Goal: Task Accomplishment & Management: Manage account settings

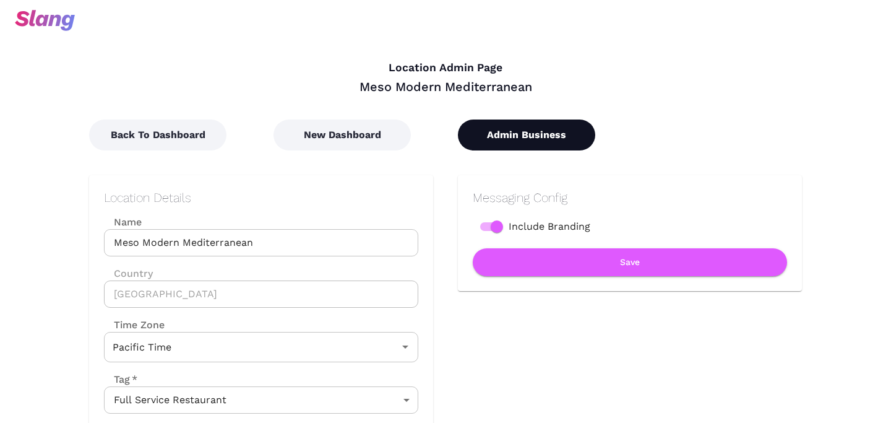
click at [553, 142] on button "Admin Business" at bounding box center [526, 134] width 137 height 31
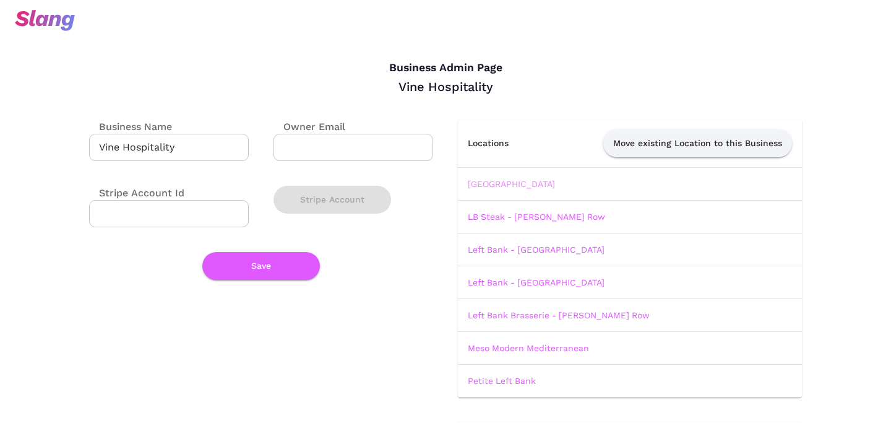
click at [525, 184] on link "[GEOGRAPHIC_DATA]" at bounding box center [511, 184] width 87 height 10
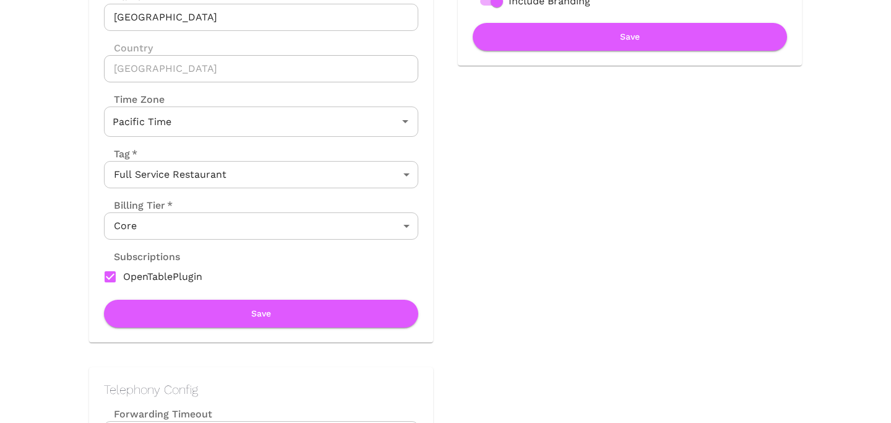
scroll to position [224, 0]
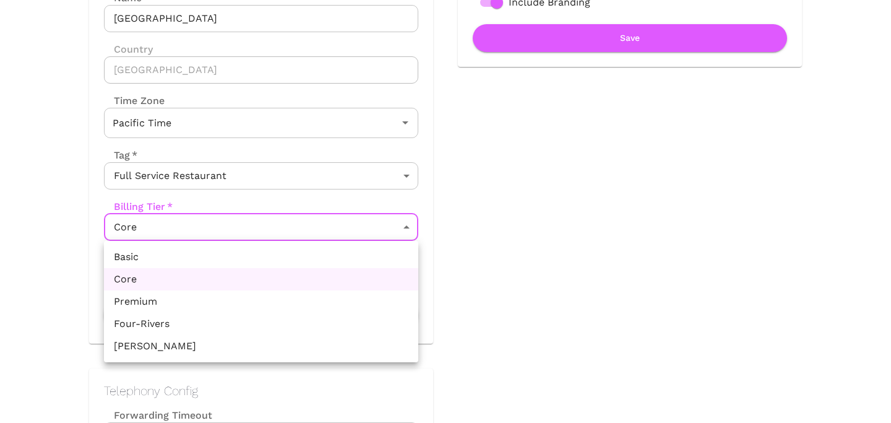
click at [266, 305] on li "Premium" at bounding box center [261, 301] width 314 height 22
type input "Premium"
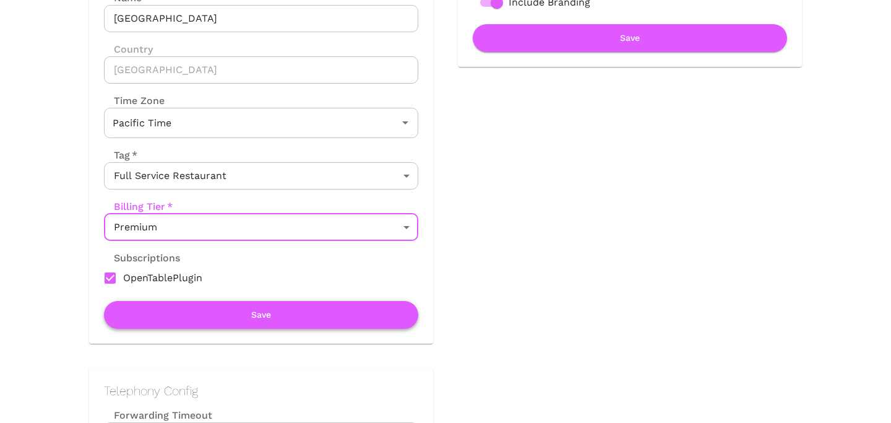
click at [266, 317] on button "Save" at bounding box center [261, 315] width 314 height 28
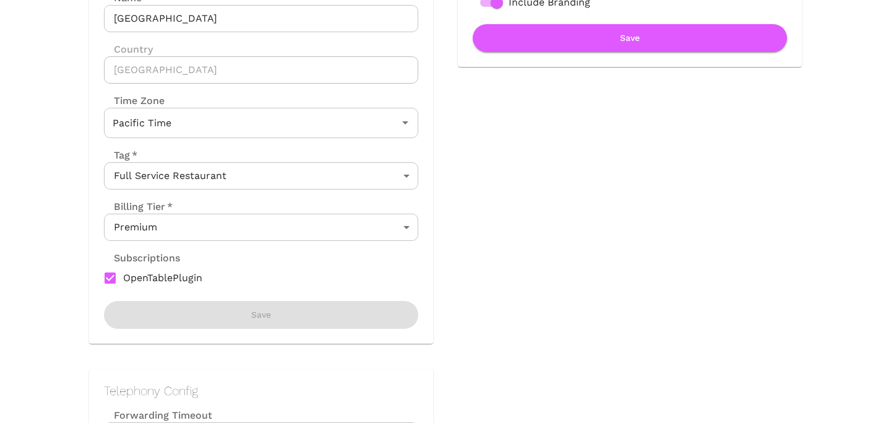
scroll to position [0, 0]
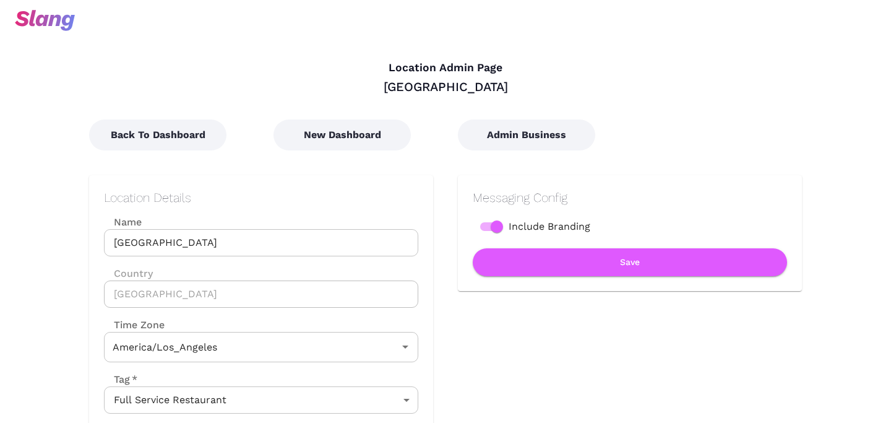
type input "Pacific Time"
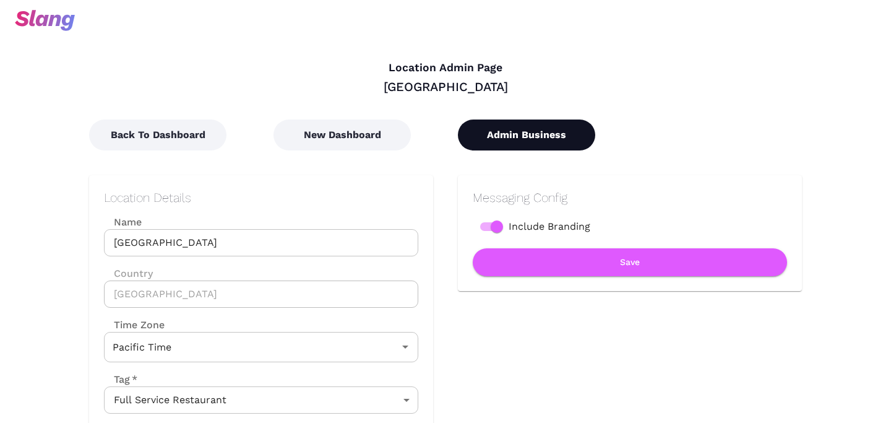
click at [518, 134] on button "Admin Business" at bounding box center [526, 134] width 137 height 31
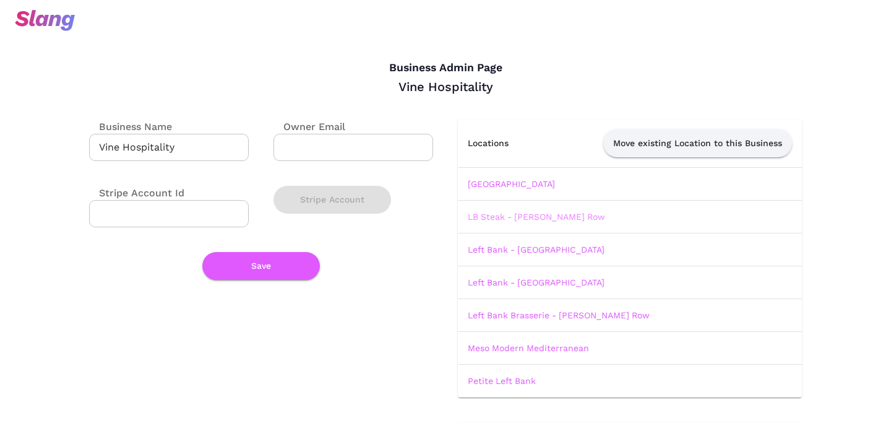
click at [514, 216] on link "LB Steak - [PERSON_NAME] Row" at bounding box center [536, 217] width 137 height 10
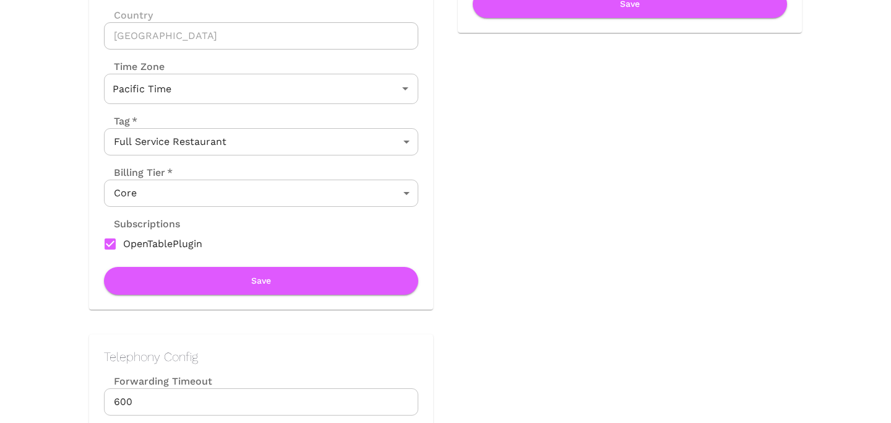
scroll to position [257, 0]
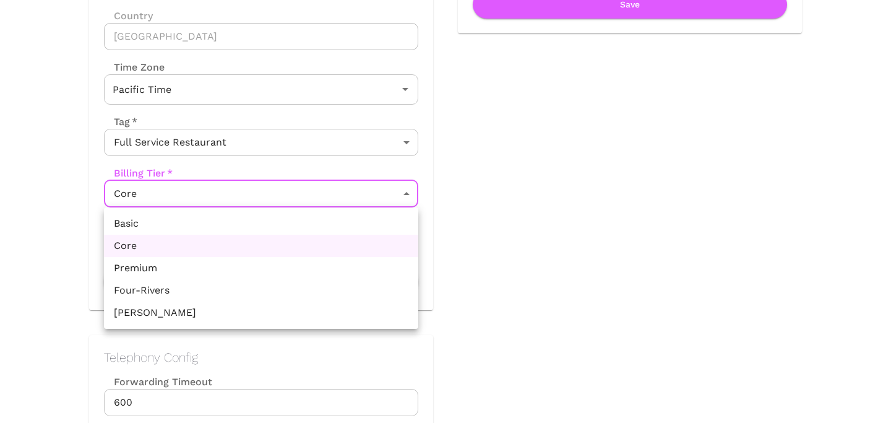
click at [262, 278] on li "Premium" at bounding box center [261, 268] width 314 height 22
type input "Premium"
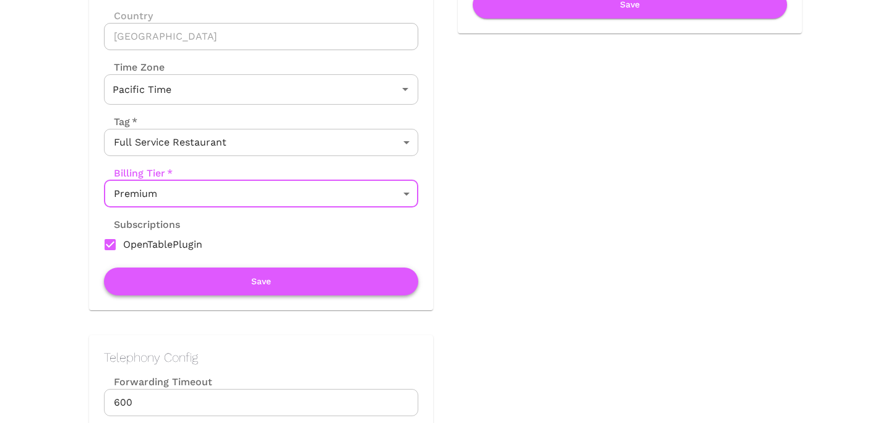
click at [272, 288] on button "Save" at bounding box center [261, 281] width 314 height 28
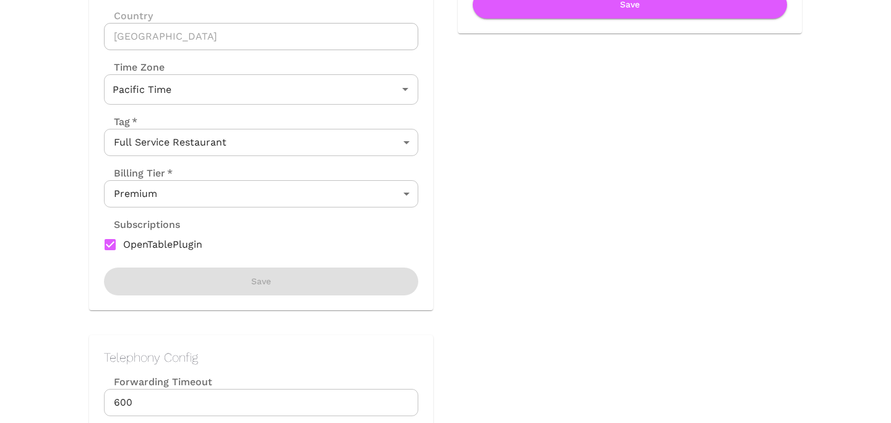
scroll to position [0, 0]
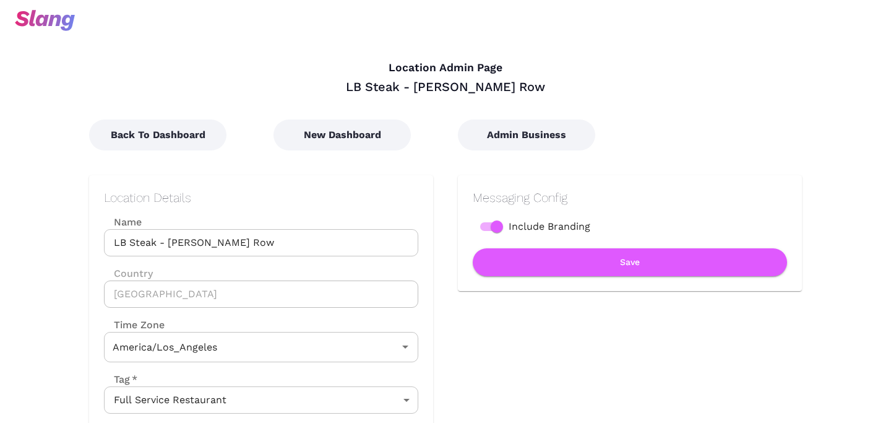
type input "Pacific Time"
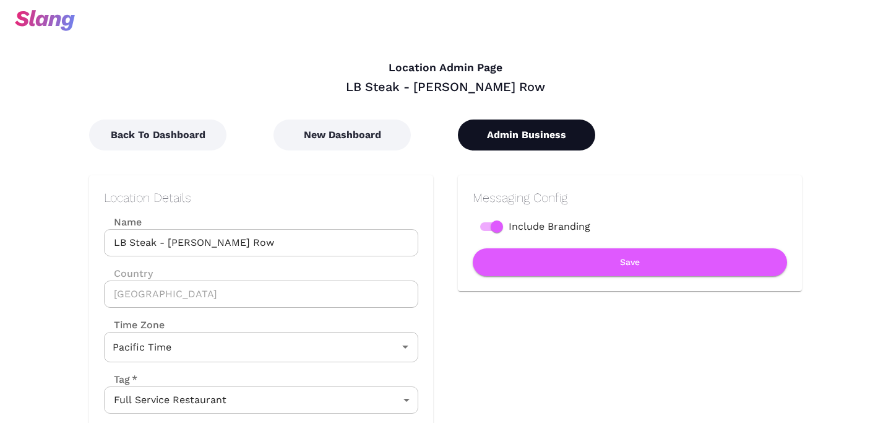
click at [528, 132] on button "Admin Business" at bounding box center [526, 134] width 137 height 31
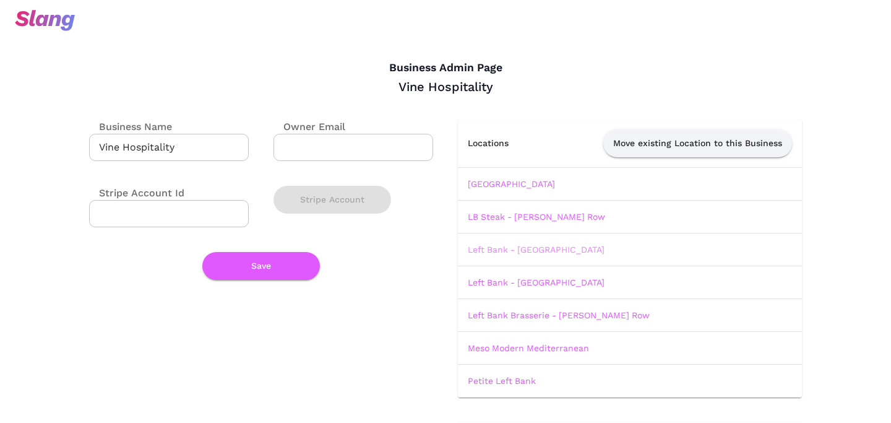
click at [511, 249] on link "Left Bank - [GEOGRAPHIC_DATA]" at bounding box center [536, 249] width 137 height 10
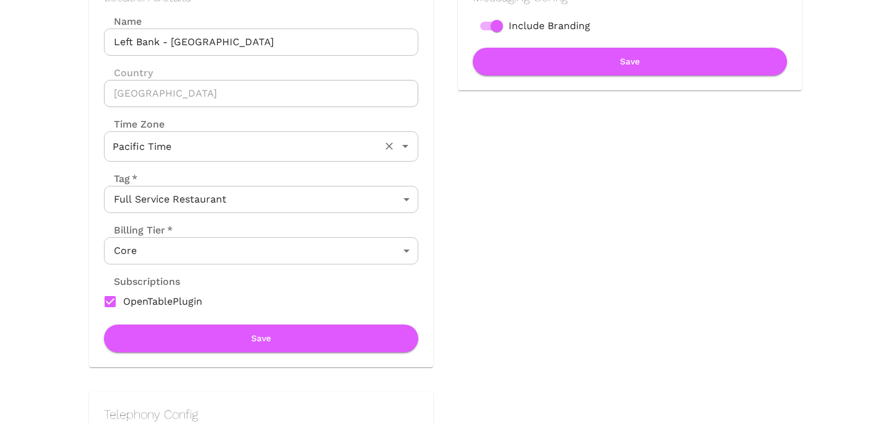
scroll to position [221, 0]
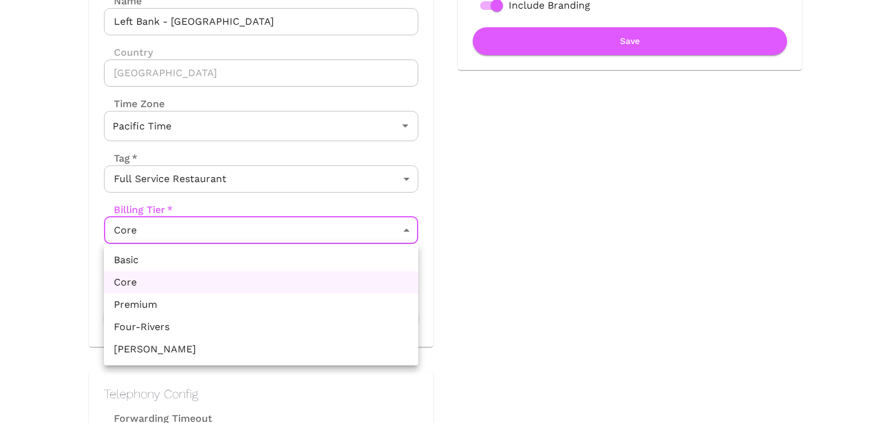
click at [275, 298] on li "Premium" at bounding box center [261, 304] width 314 height 22
type input "Premium"
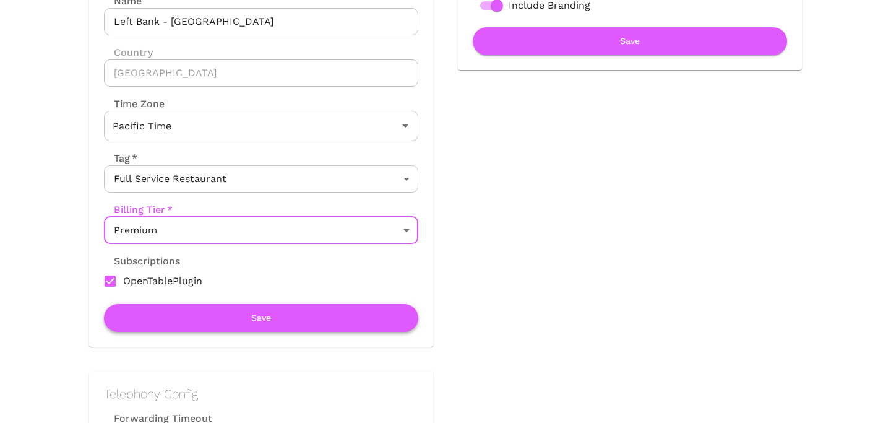
click at [278, 319] on button "Save" at bounding box center [261, 318] width 314 height 28
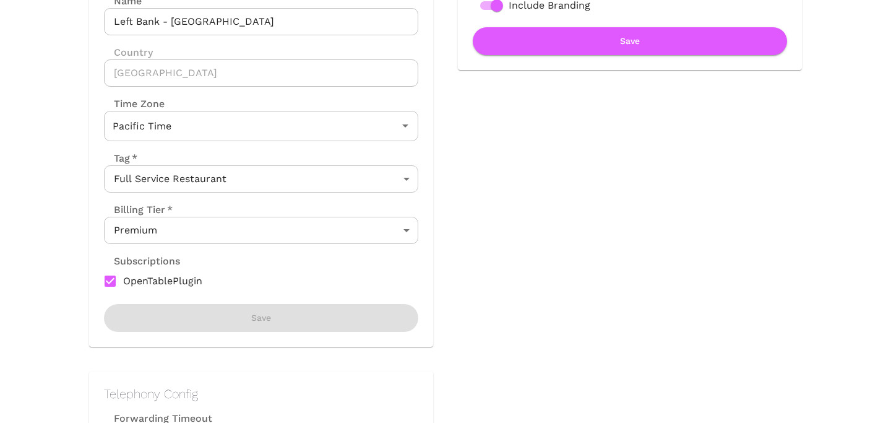
scroll to position [0, 0]
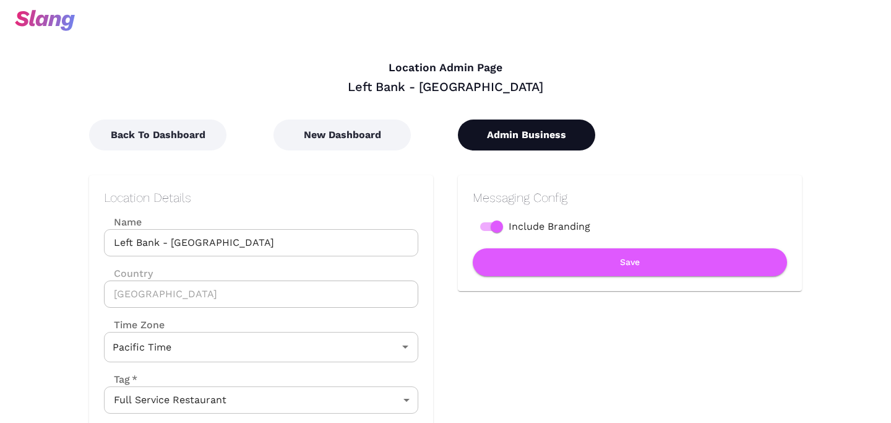
click at [497, 137] on button "Admin Business" at bounding box center [526, 134] width 137 height 31
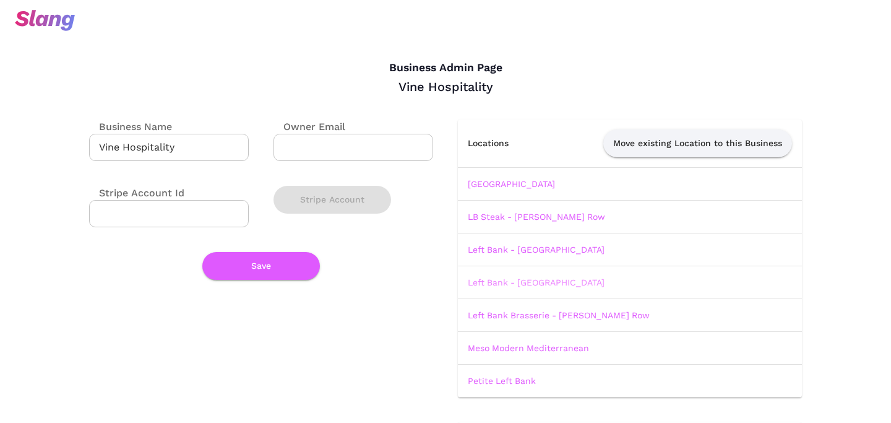
click at [505, 280] on link "Left Bank - [GEOGRAPHIC_DATA]" at bounding box center [536, 282] width 137 height 10
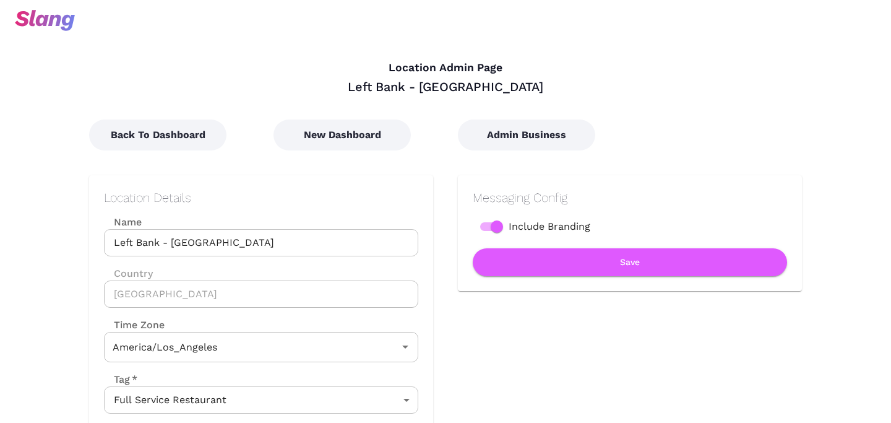
type input "Pacific Time"
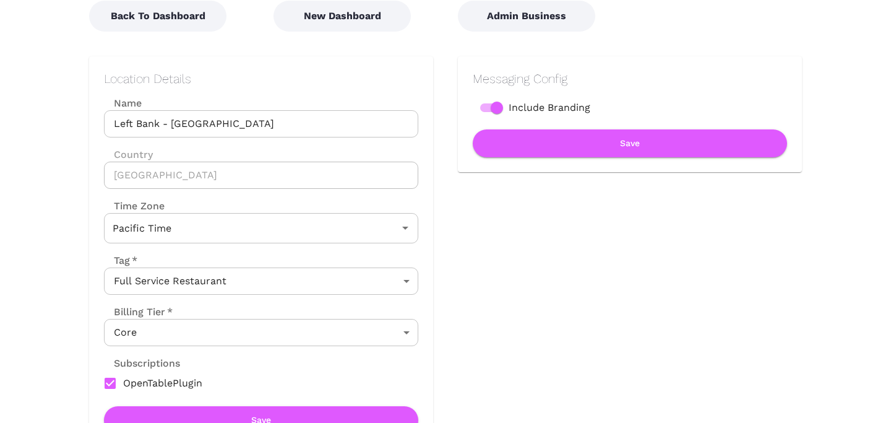
scroll to position [136, 0]
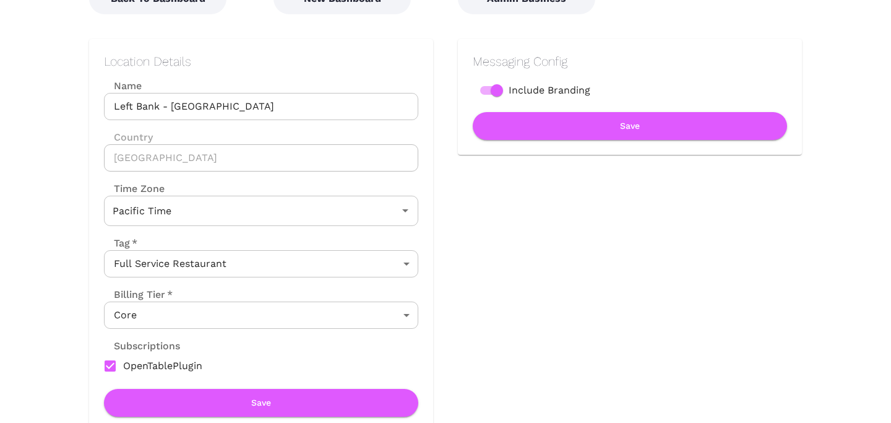
click at [260, 328] on div "Location Details Name Left Bank - [GEOGRAPHIC_DATA] Name Country [GEOGRAPHIC_DA…" at bounding box center [261, 235] width 314 height 363
click at [264, 286] on body "Location Admin Page Left Bank - Menlo Park Back To Dashboard New Dashboard Admi…" at bounding box center [445, 75] width 891 height 423
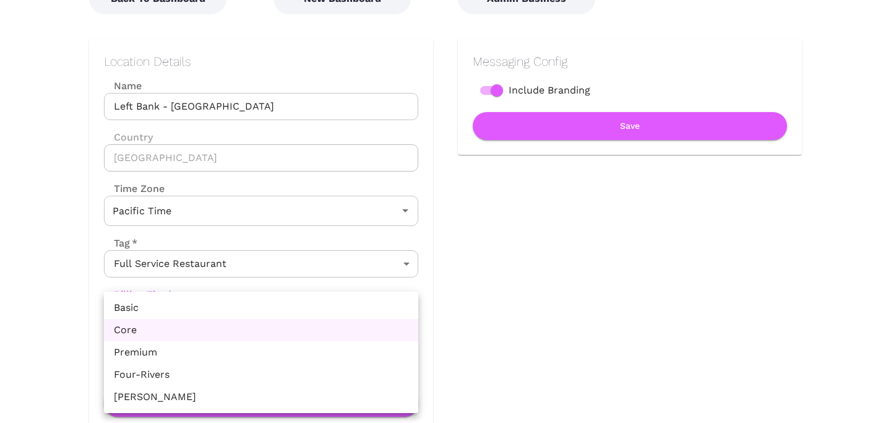
click at [474, 290] on div at bounding box center [445, 211] width 891 height 423
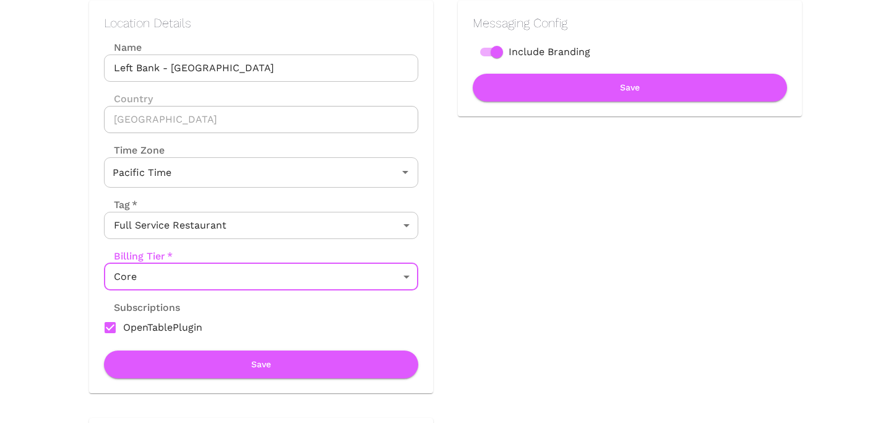
scroll to position [177, 0]
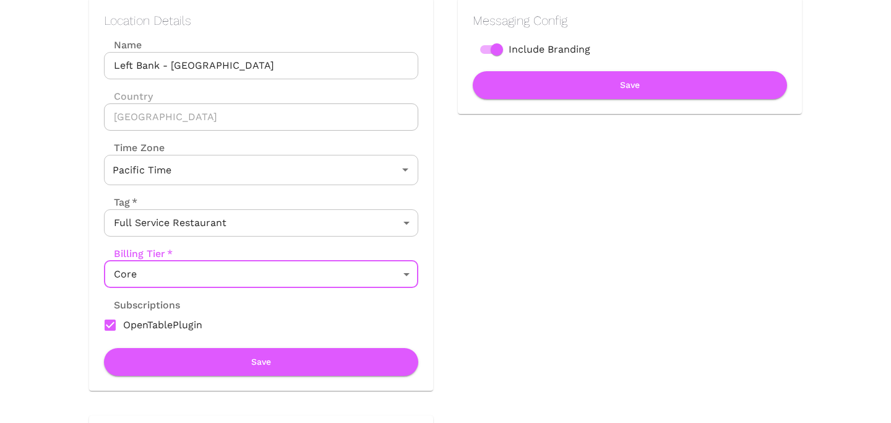
click at [305, 246] on body "Location Admin Page Left Bank - Menlo Park Back To Dashboard New Dashboard Admi…" at bounding box center [445, 34] width 891 height 423
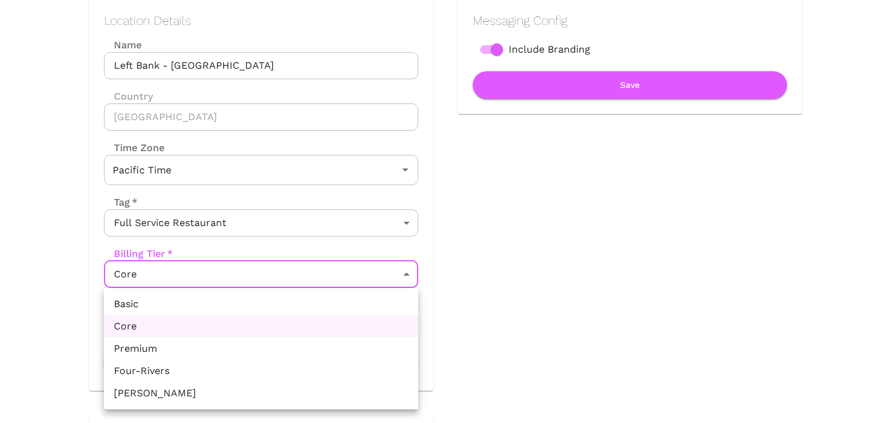
click at [251, 343] on li "Premium" at bounding box center [261, 348] width 314 height 22
type input "Premium"
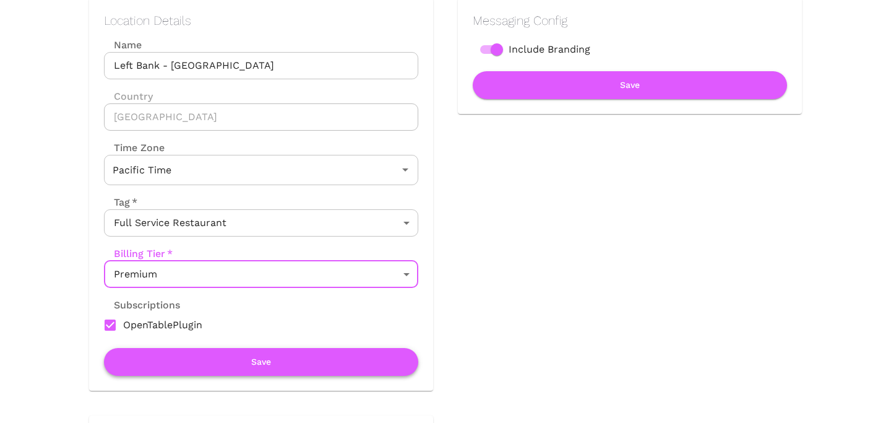
click at [257, 366] on button "Save" at bounding box center [261, 362] width 314 height 28
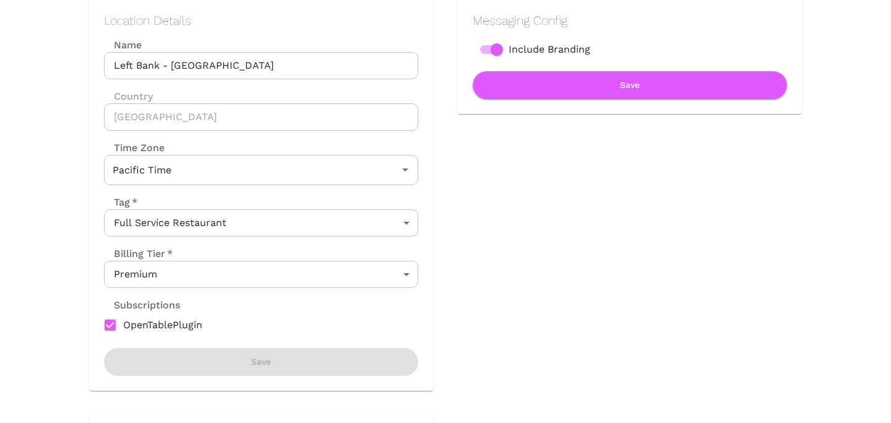
scroll to position [0, 0]
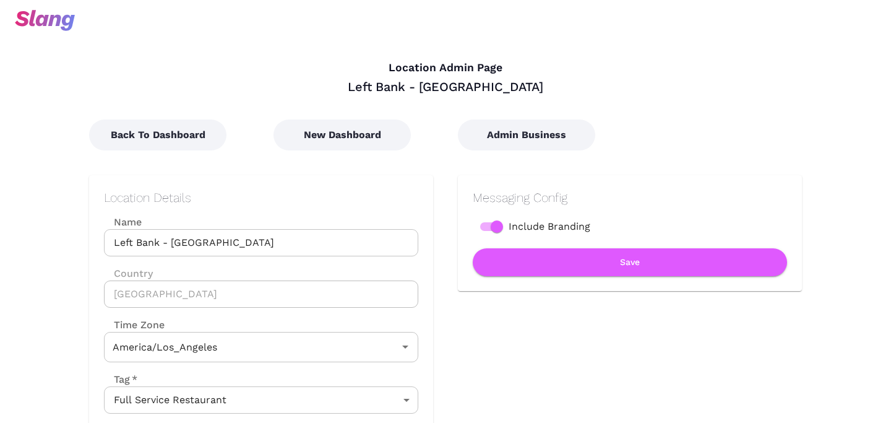
type input "Pacific Time"
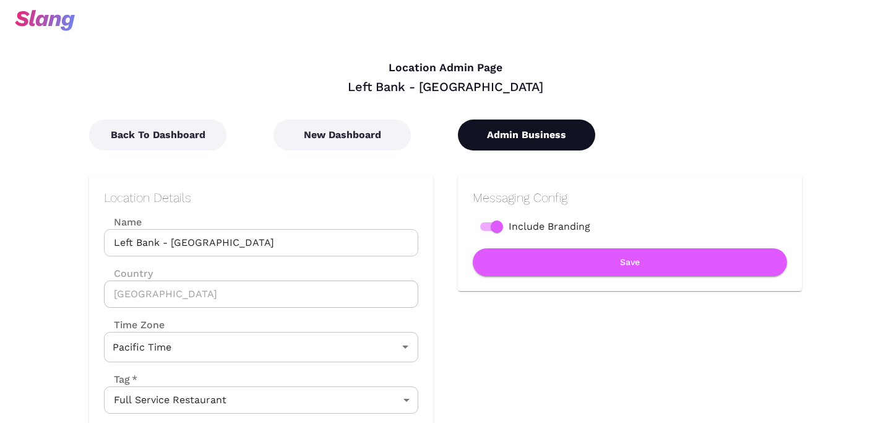
click at [508, 130] on button "Admin Business" at bounding box center [526, 134] width 137 height 31
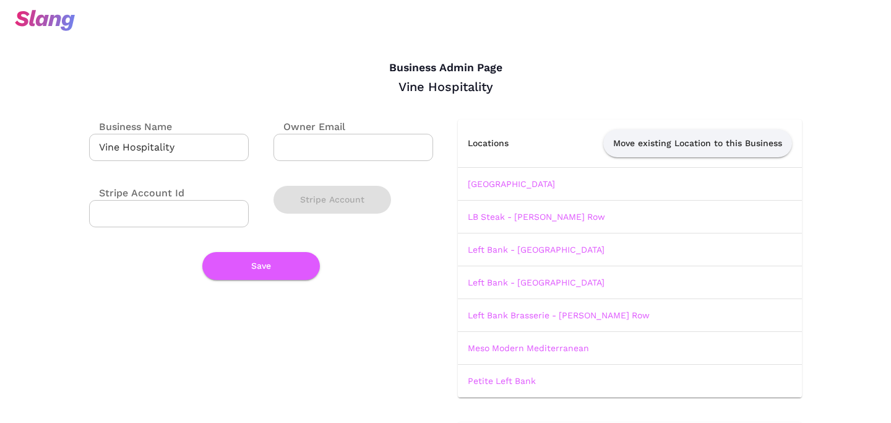
scroll to position [85, 0]
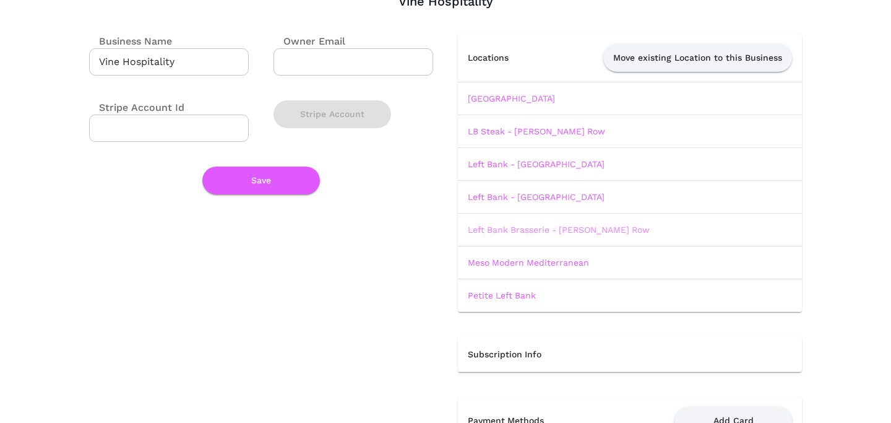
click at [505, 230] on link "Left Bank Brasserie - [PERSON_NAME] Row" at bounding box center [559, 230] width 182 height 10
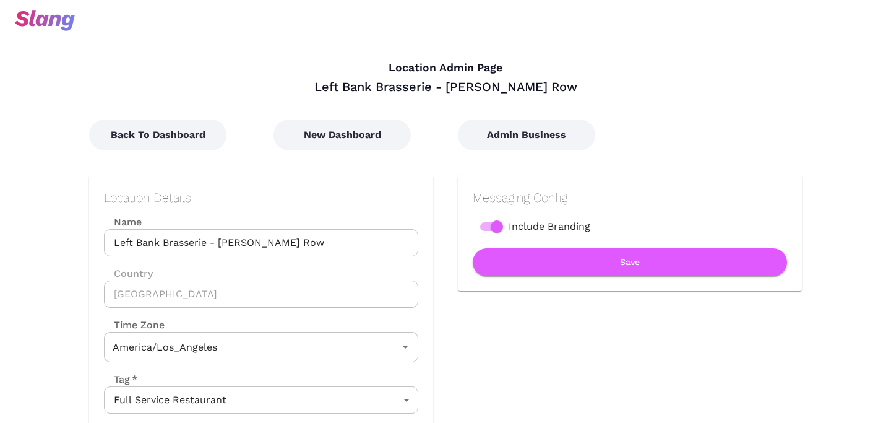
type input "Pacific Time"
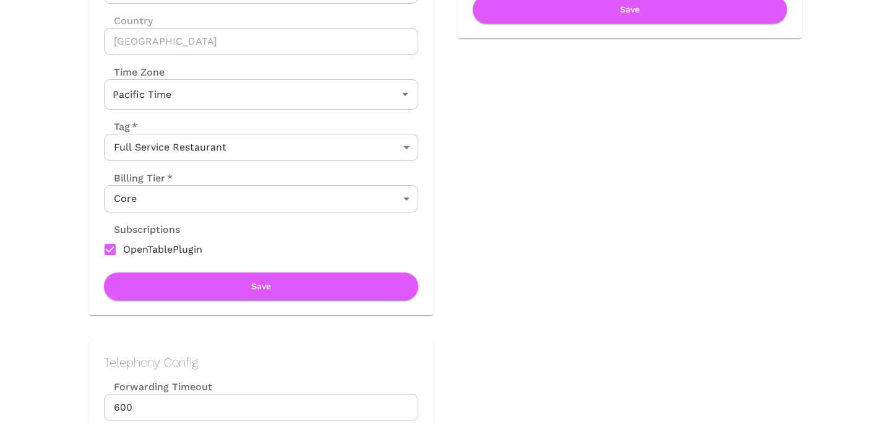
scroll to position [266, 0]
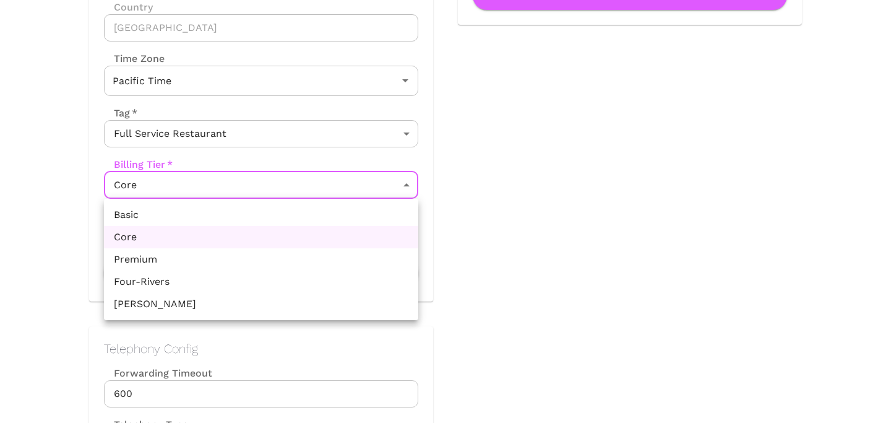
click at [307, 249] on li "Premium" at bounding box center [261, 259] width 314 height 22
type input "Premium"
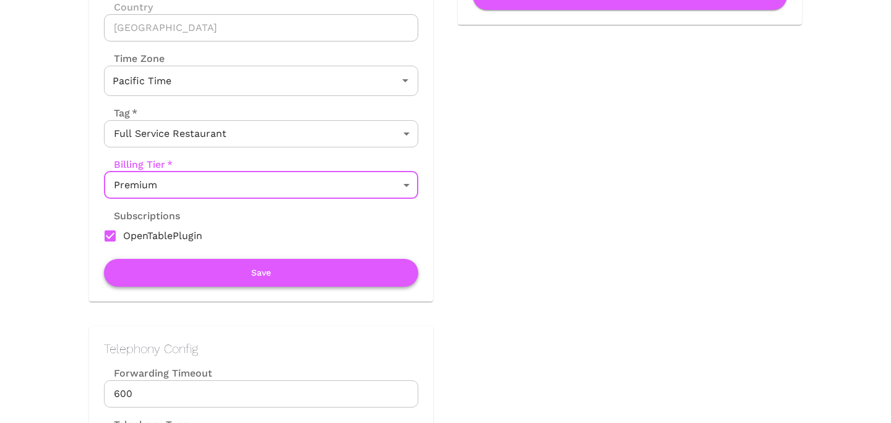
click at [307, 284] on button "Save" at bounding box center [261, 273] width 314 height 28
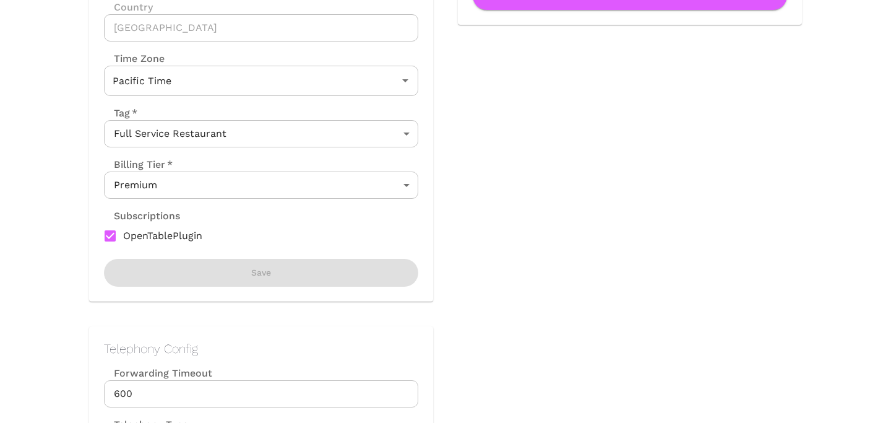
scroll to position [0, 0]
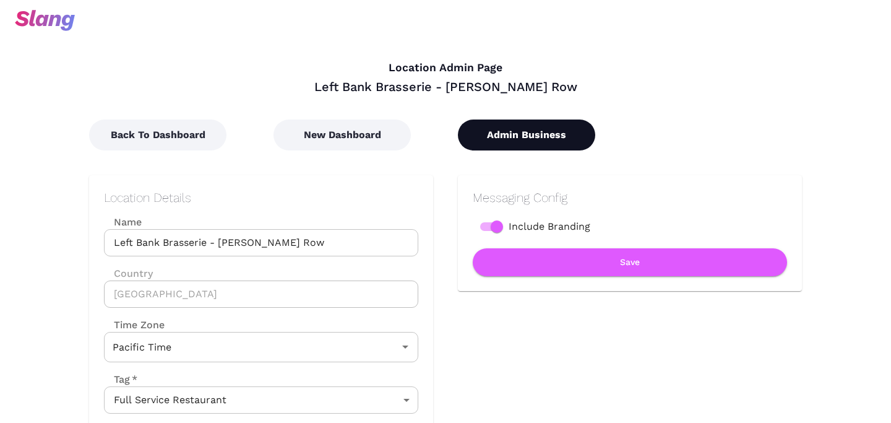
click at [521, 145] on button "Admin Business" at bounding box center [526, 134] width 137 height 31
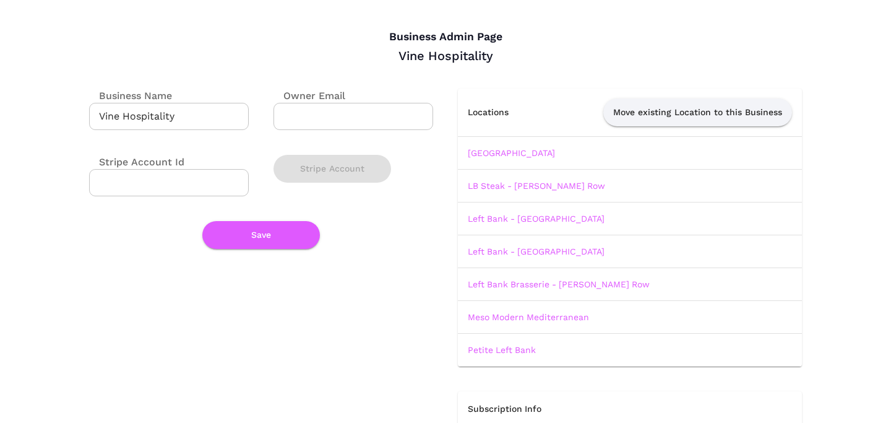
scroll to position [38, 0]
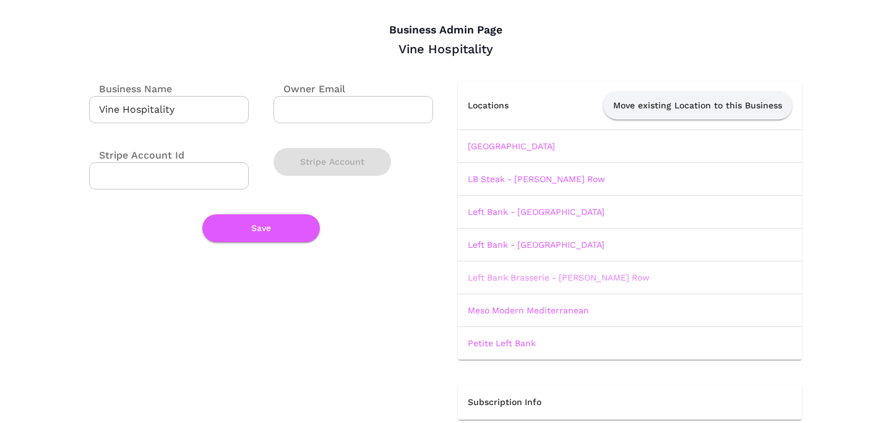
click at [518, 272] on link "Left Bank Brasserie - [PERSON_NAME] Row" at bounding box center [559, 277] width 182 height 10
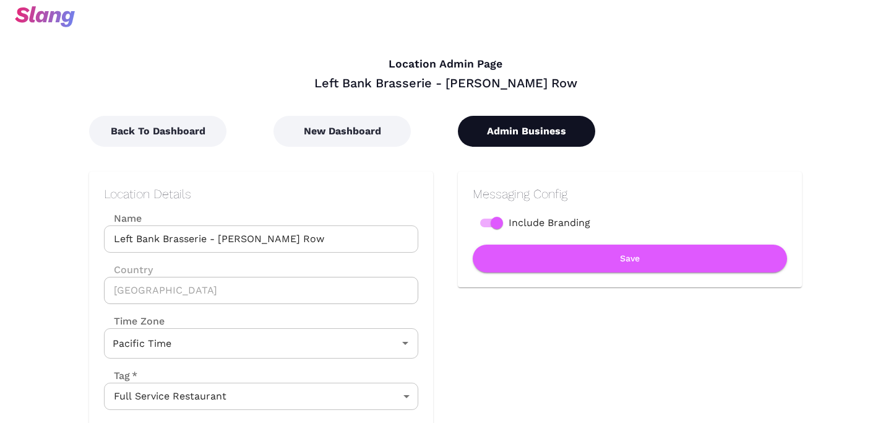
scroll to position [5, 0]
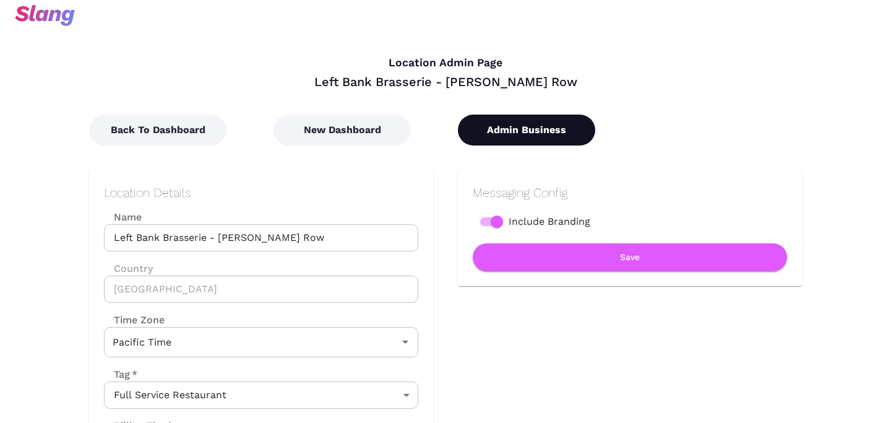
click at [505, 130] on button "Admin Business" at bounding box center [526, 129] width 137 height 31
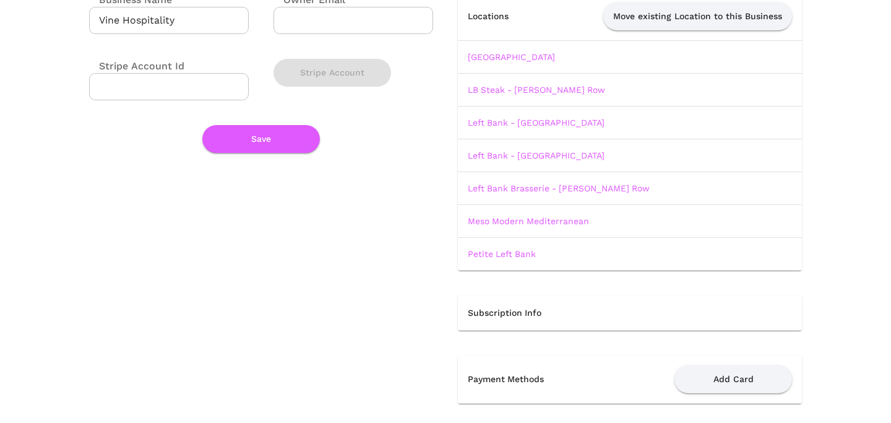
scroll to position [132, 0]
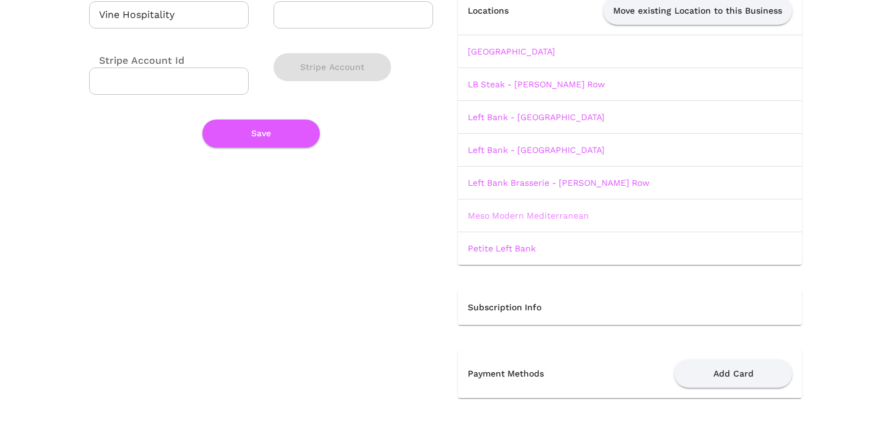
click at [504, 214] on link "Meso Modern Mediterranean" at bounding box center [528, 215] width 121 height 10
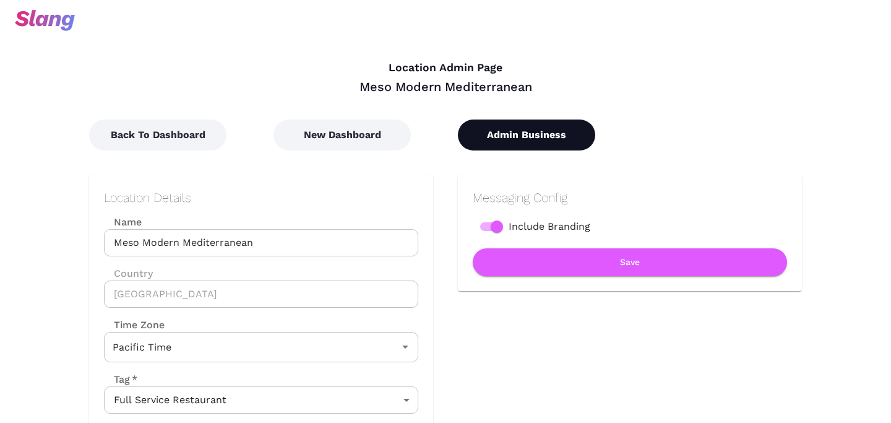
click at [547, 140] on button "Admin Business" at bounding box center [526, 134] width 137 height 31
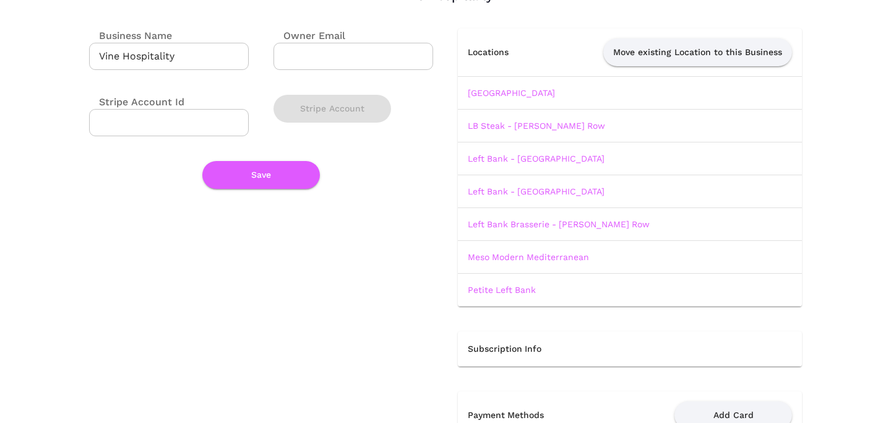
scroll to position [98, 0]
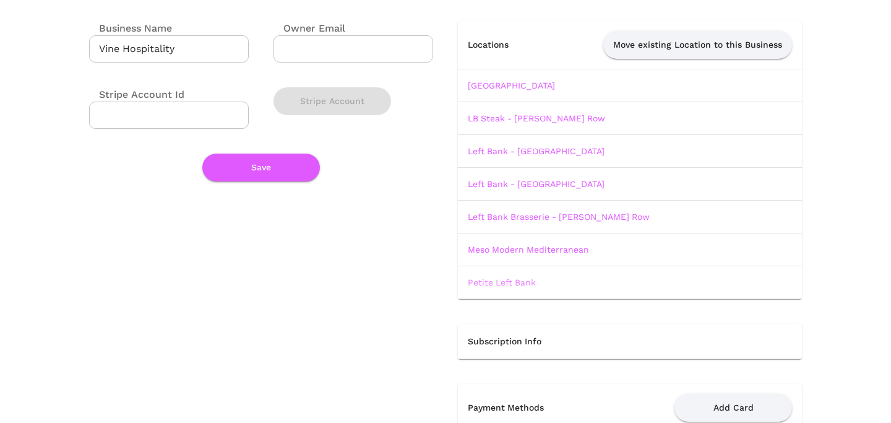
click at [510, 286] on link "Petite Left Bank" at bounding box center [502, 282] width 68 height 10
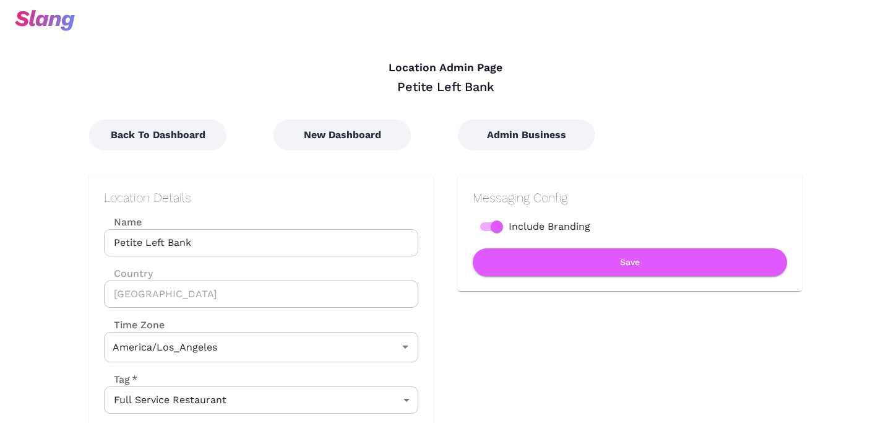
type input "Pacific Time"
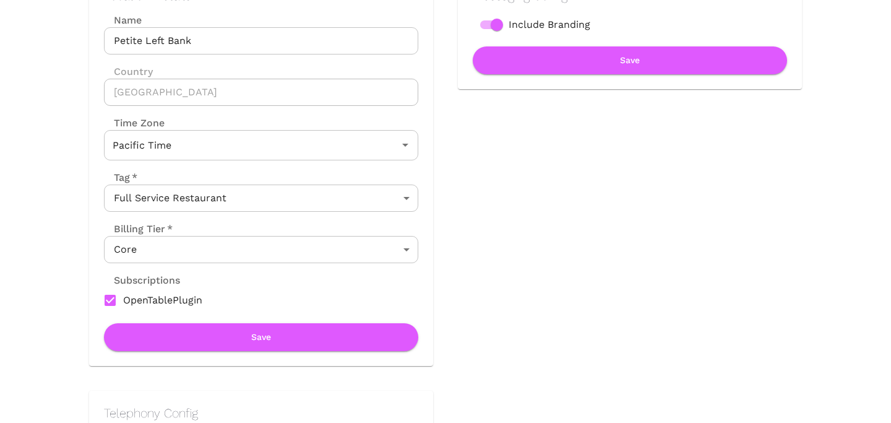
scroll to position [208, 0]
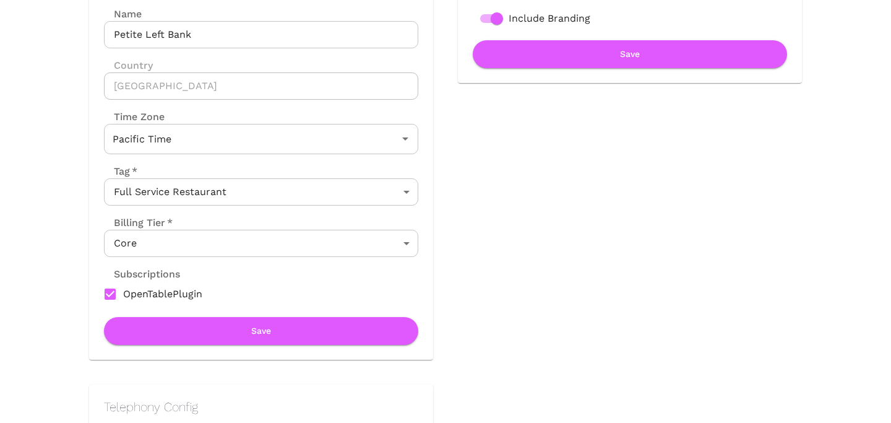
click at [317, 215] on body "Location Admin Page Petite Left Bank Back To Dashboard New Dashboard Admin Busi…" at bounding box center [445, 3] width 891 height 423
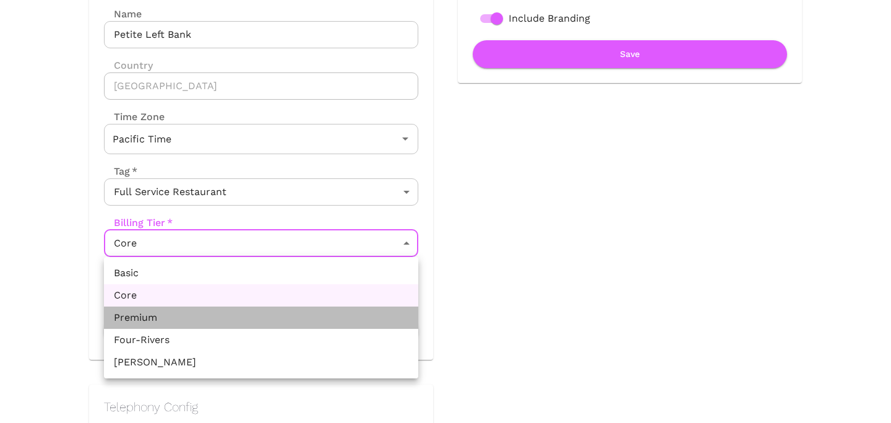
click at [286, 314] on li "Premium" at bounding box center [261, 317] width 314 height 22
type input "Premium"
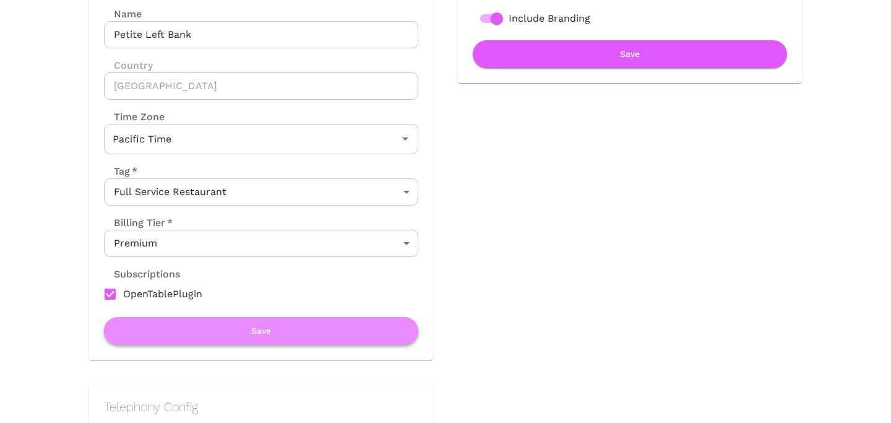
click at [286, 329] on button "Save" at bounding box center [261, 331] width 314 height 28
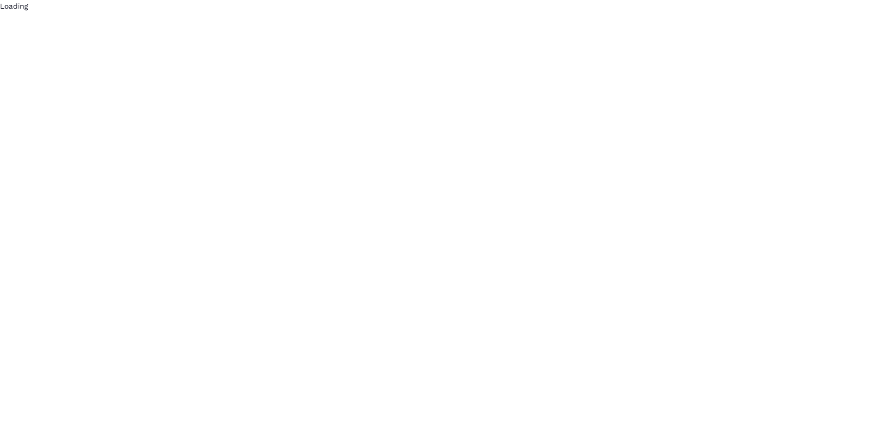
scroll to position [0, 0]
